Goal: Transaction & Acquisition: Purchase product/service

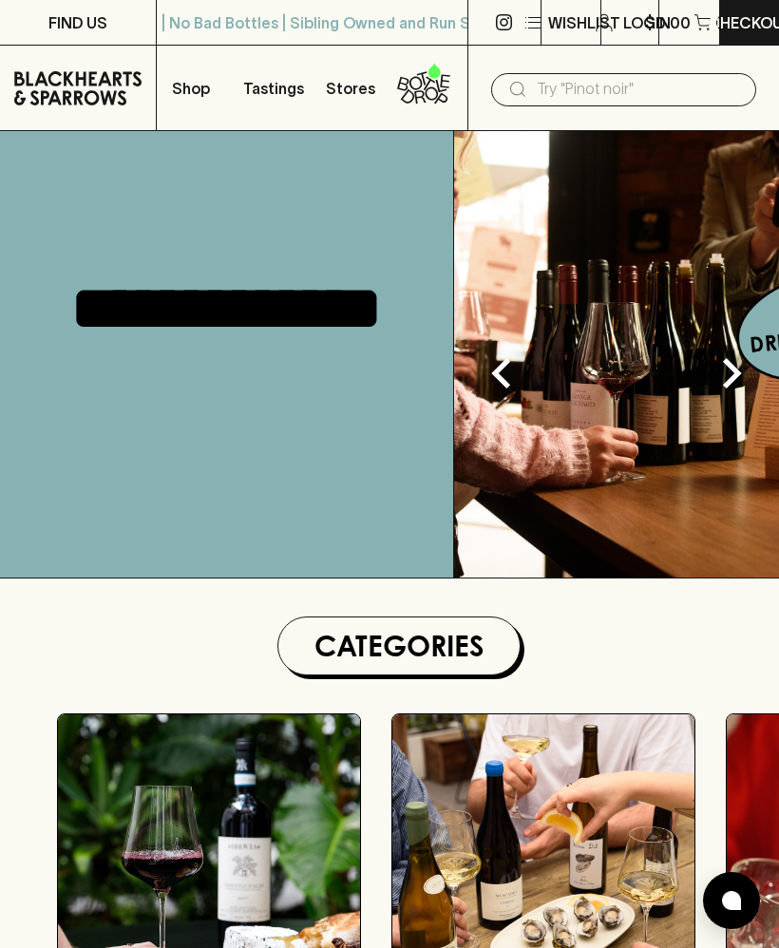
click at [539, 91] on input "text" at bounding box center [639, 89] width 204 height 30
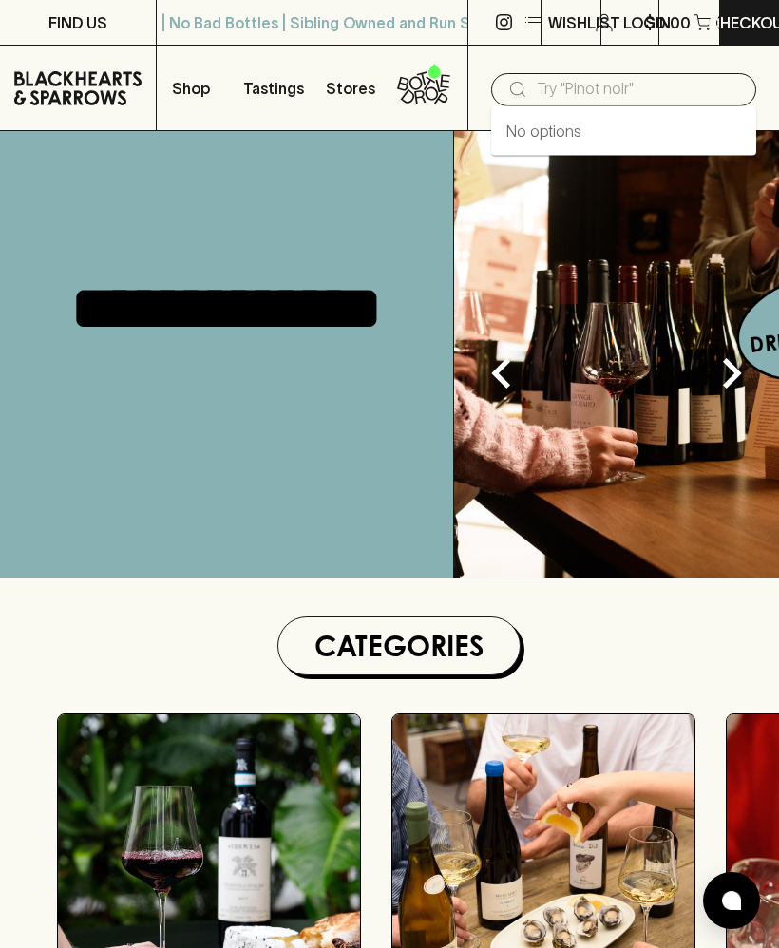
click at [520, 90] on icon at bounding box center [517, 89] width 23 height 23
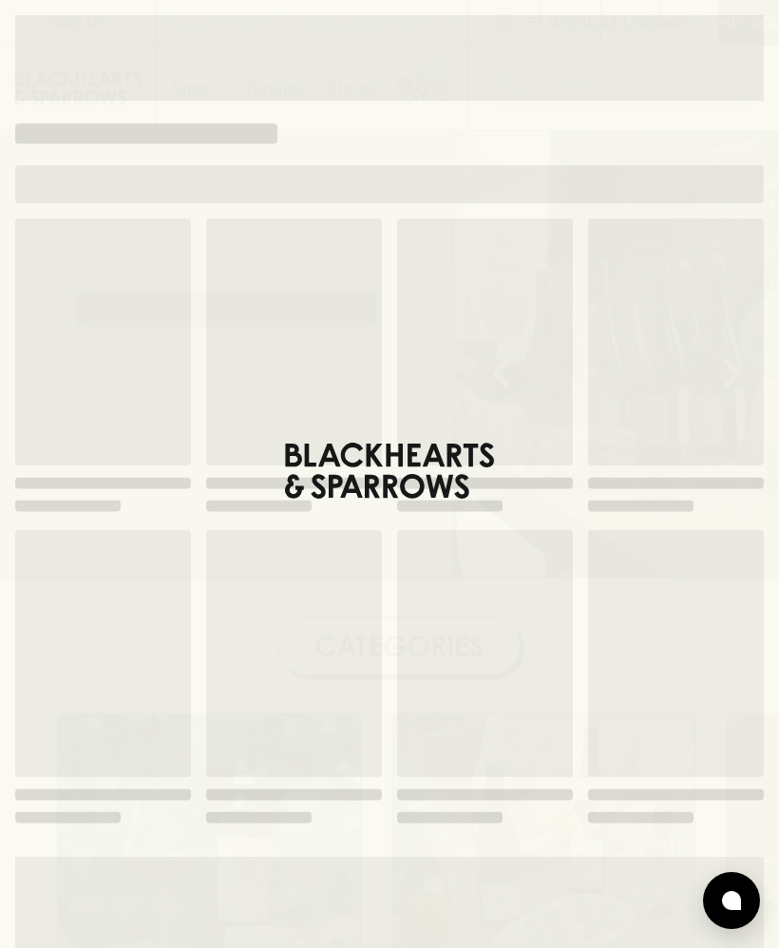
type input "whisky"
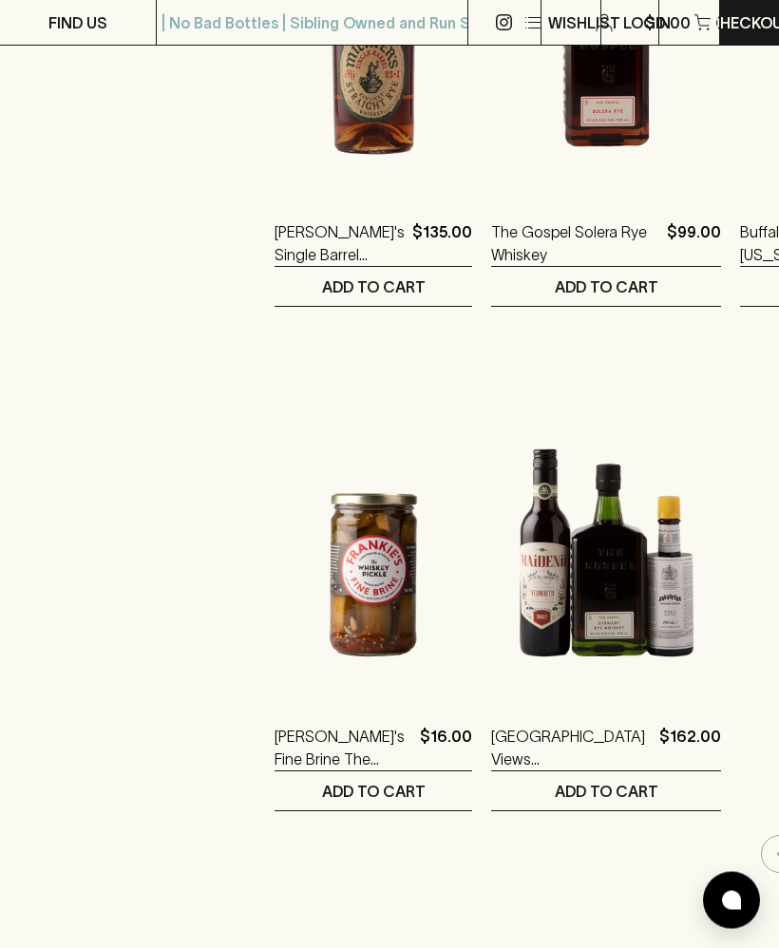
scroll to position [3048, 0]
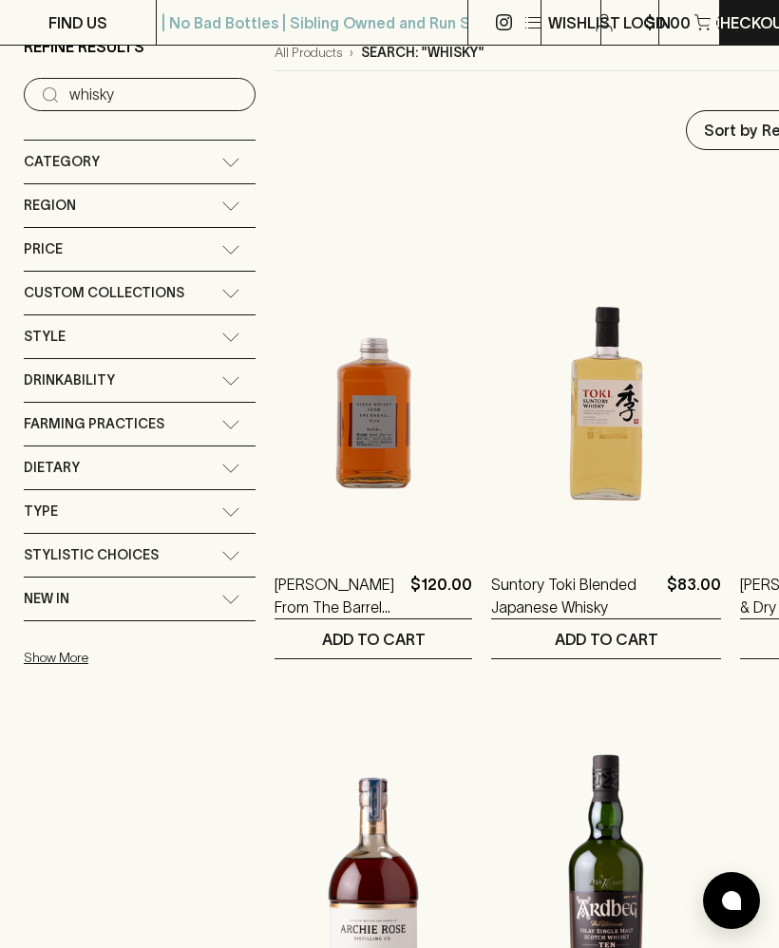
scroll to position [224, 0]
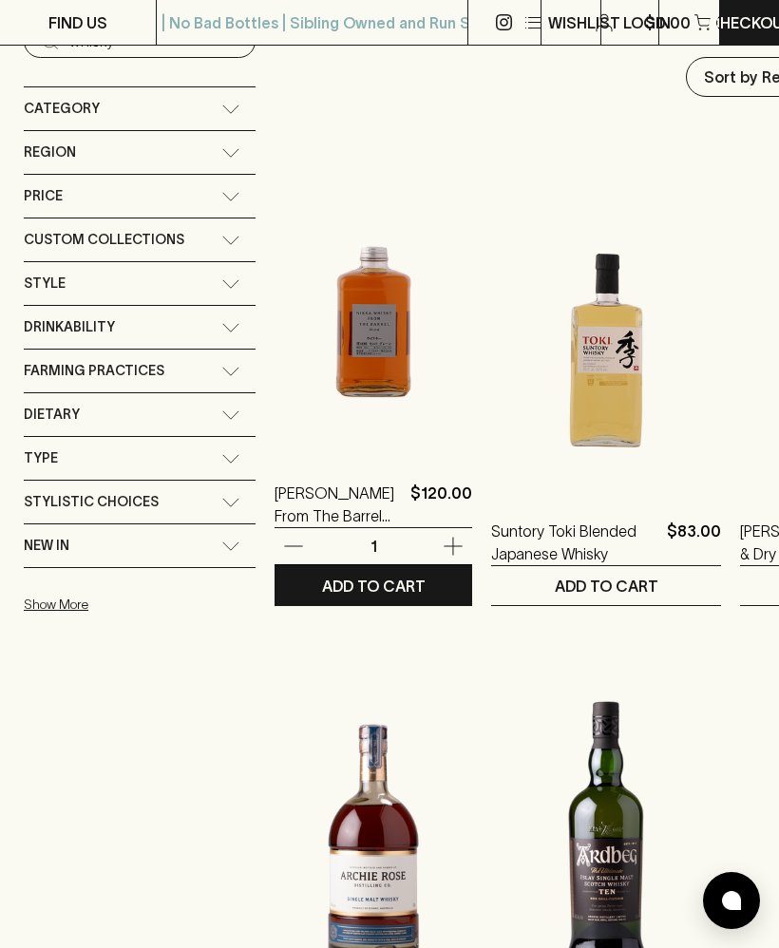
click at [338, 311] on img at bounding box center [374, 287] width 198 height 333
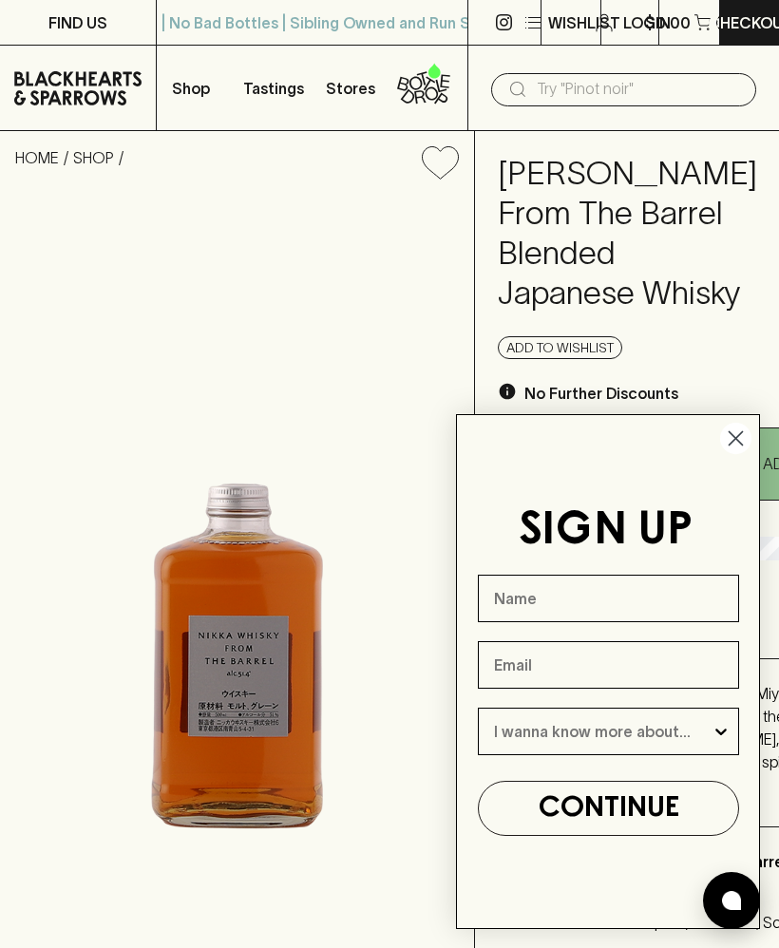
click at [732, 434] on icon "Close dialog" at bounding box center [736, 438] width 13 height 13
